Goal: Find contact information: Find contact information

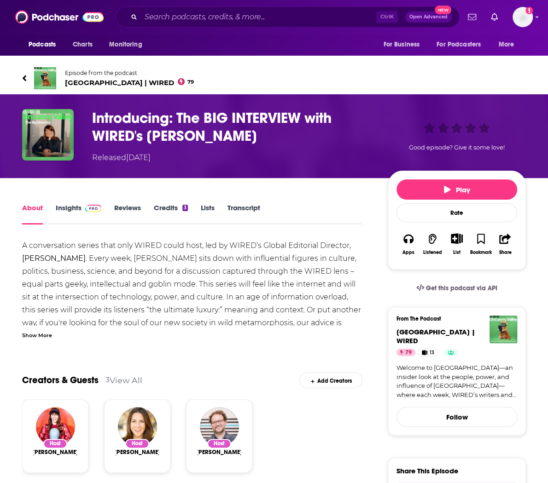
click at [70, 208] on link "Insights" at bounding box center [79, 213] width 46 height 21
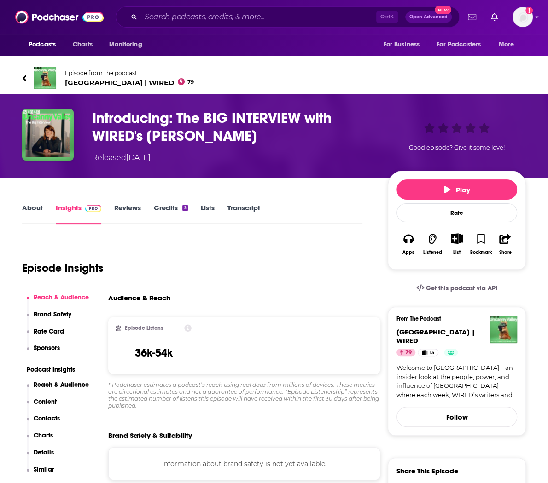
scroll to position [110, 0]
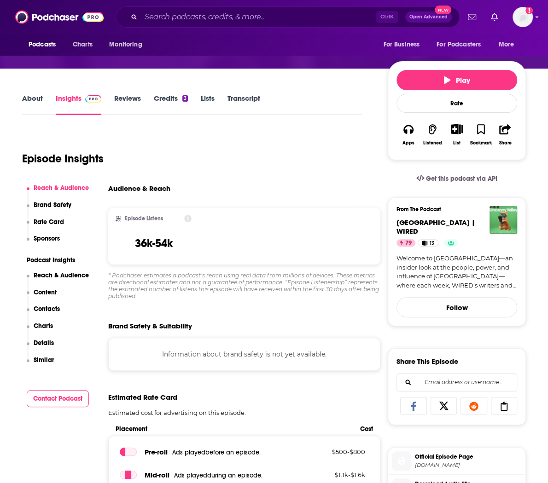
click at [48, 312] on p "Contacts" at bounding box center [47, 309] width 26 height 8
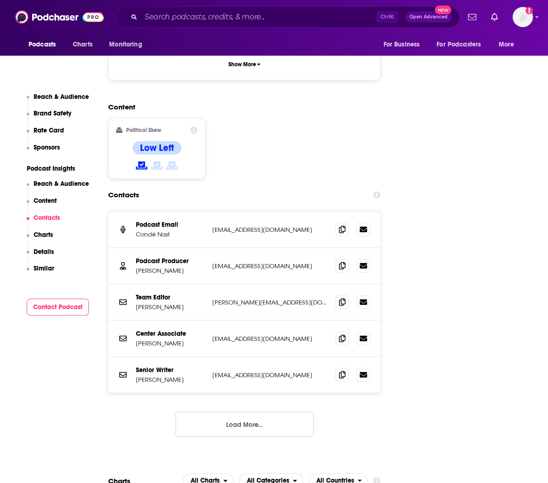
scroll to position [1165, 0]
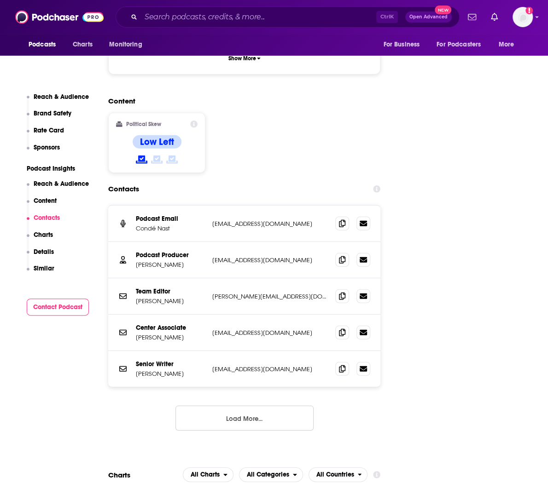
click at [212, 406] on button "Load More..." at bounding box center [244, 418] width 138 height 25
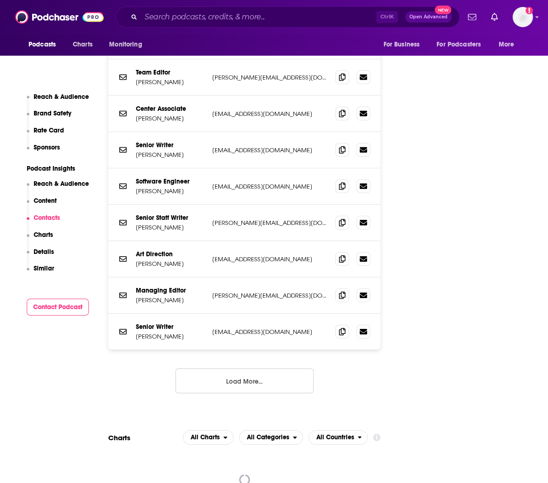
scroll to position [1385, 0]
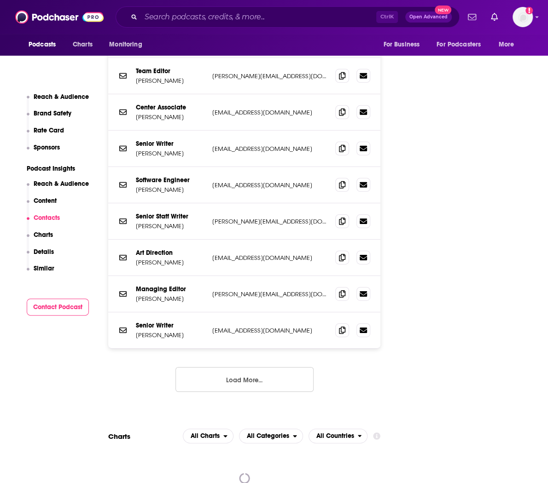
click at [192, 367] on button "Load More..." at bounding box center [244, 379] width 138 height 25
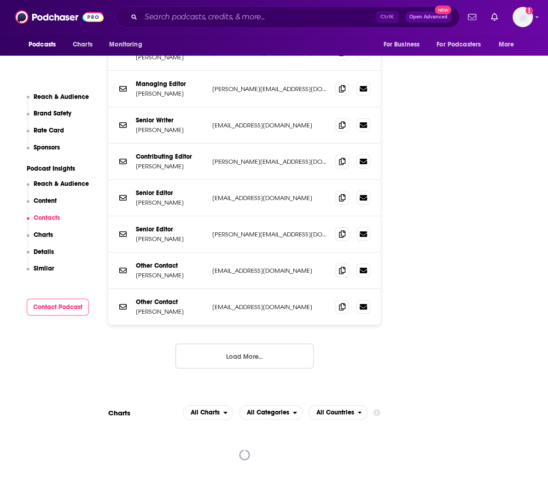
scroll to position [1605, 0]
